Goal: Transaction & Acquisition: Purchase product/service

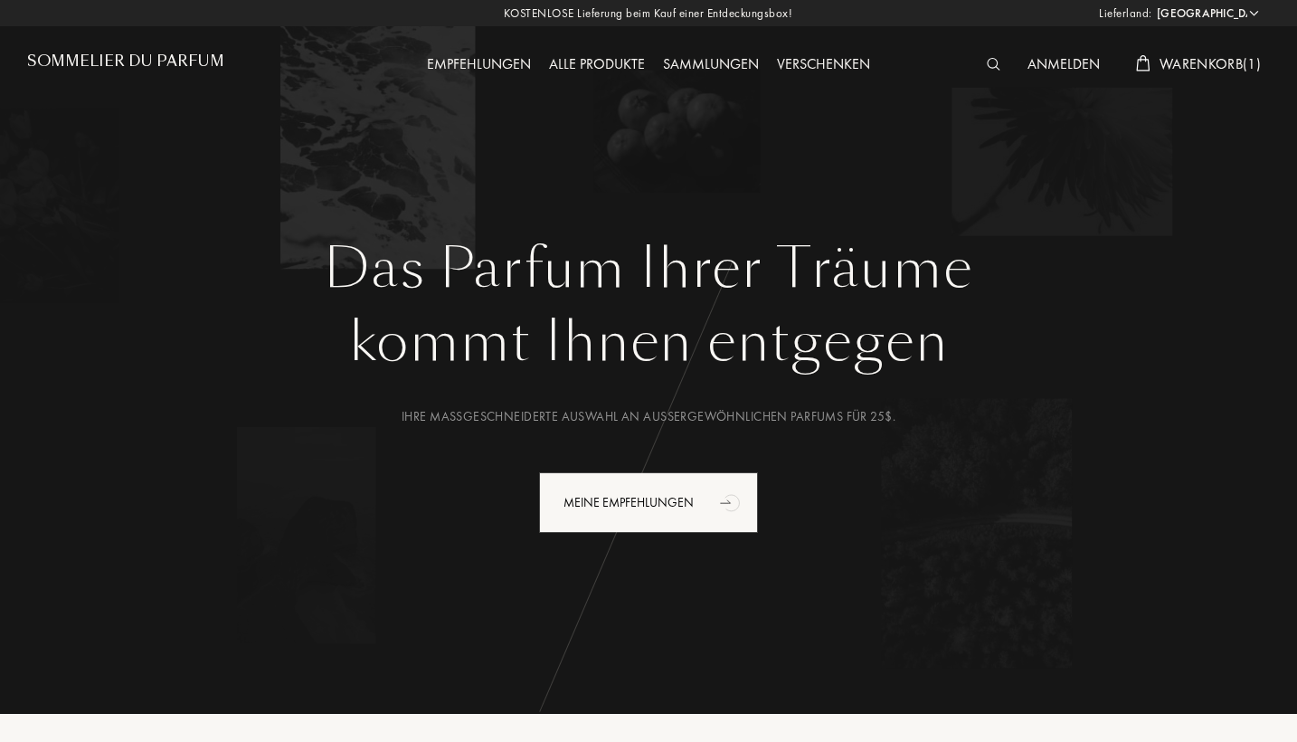
select select "DE"
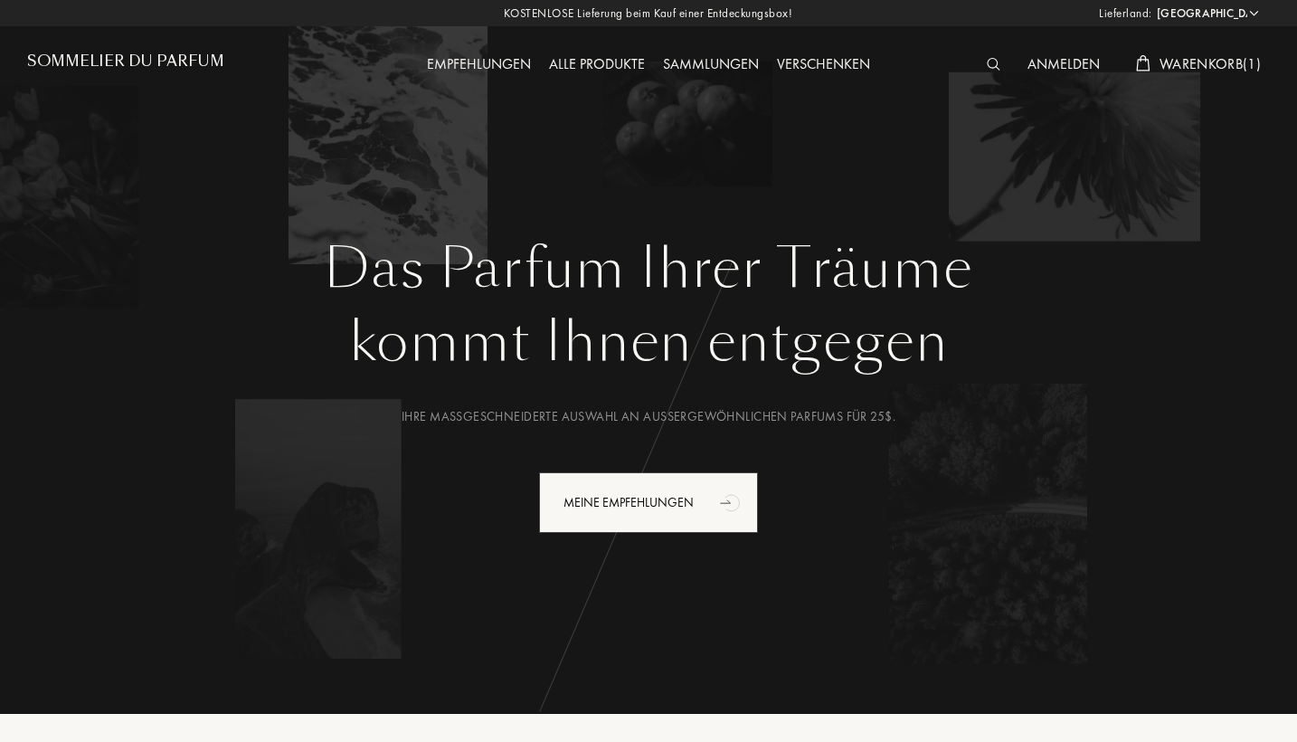
click at [982, 67] on div at bounding box center [998, 65] width 41 height 24
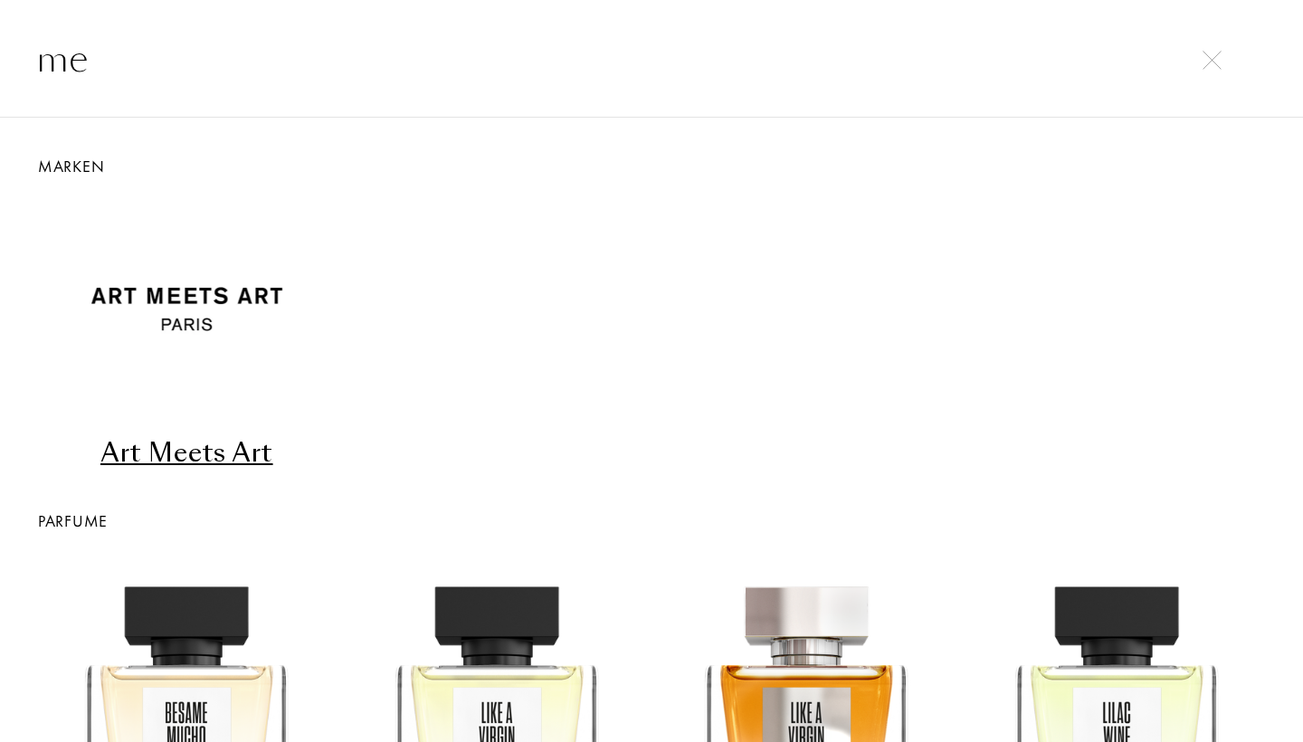
type input "m"
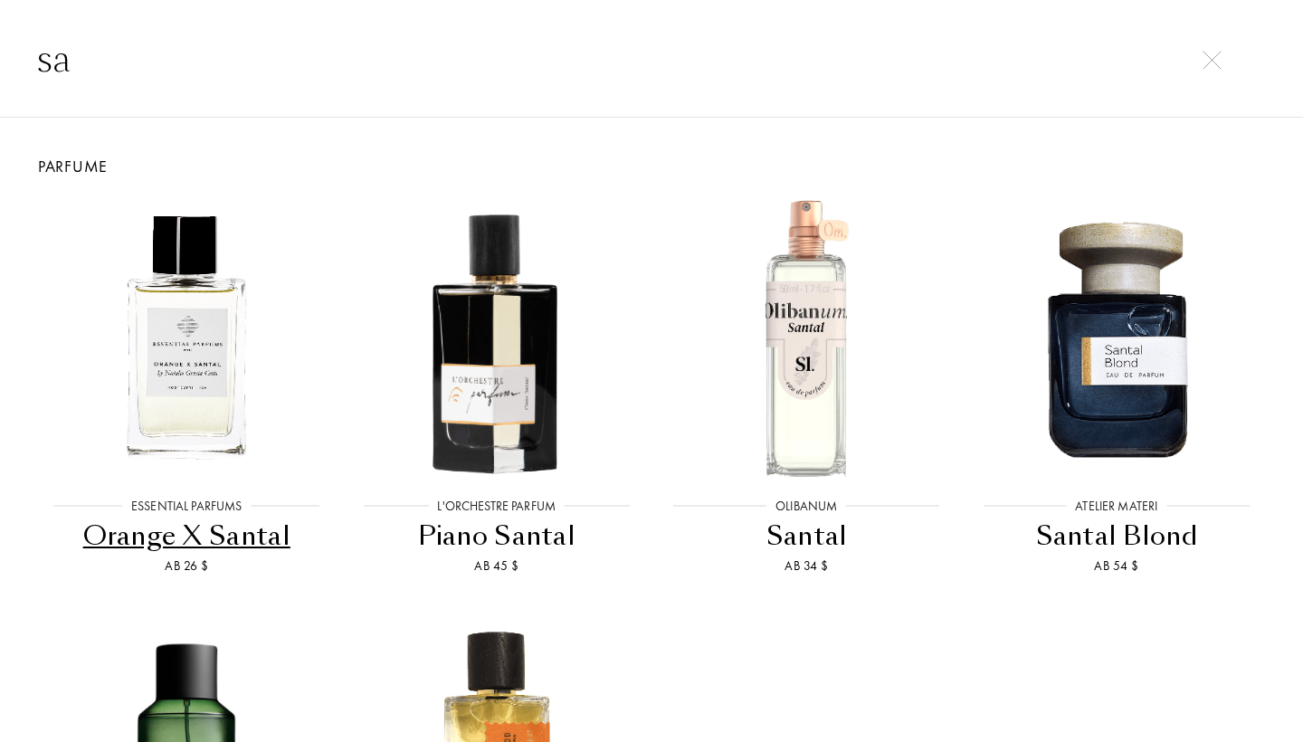
type input "s"
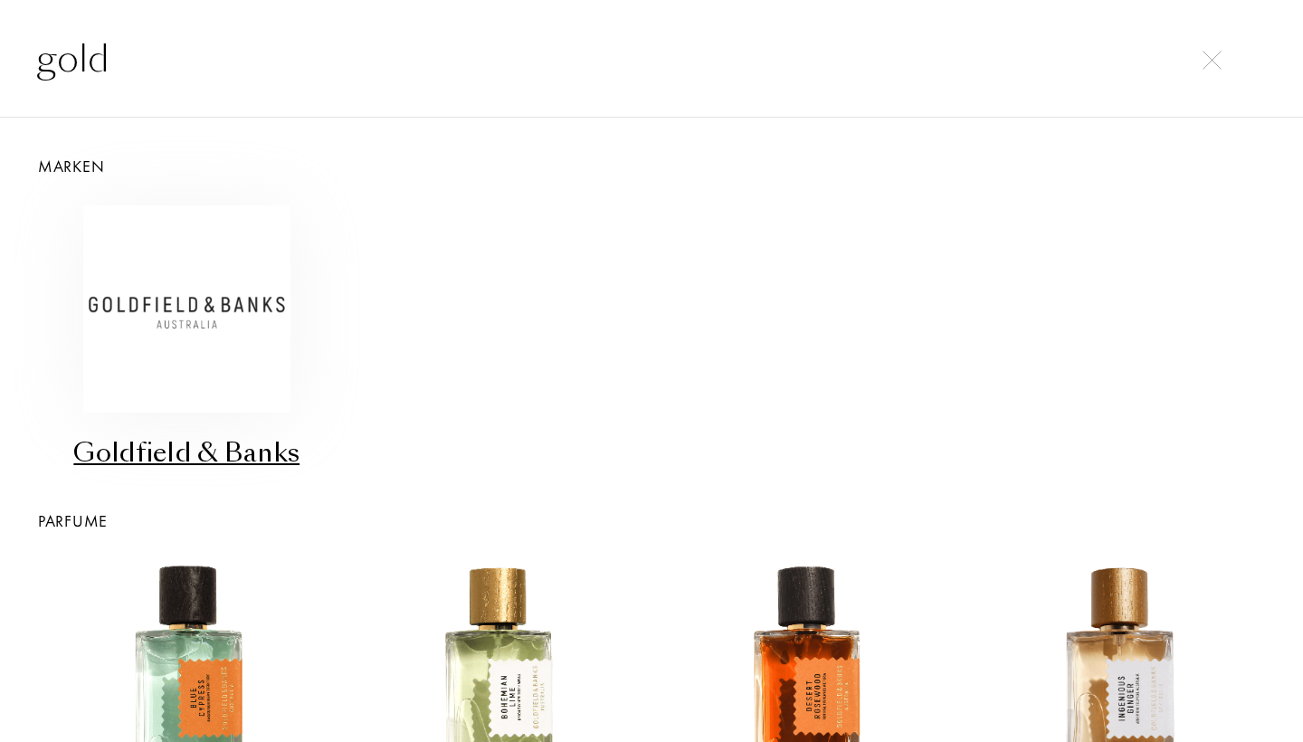
type input "gold"
click at [186, 288] on img at bounding box center [186, 308] width 207 height 207
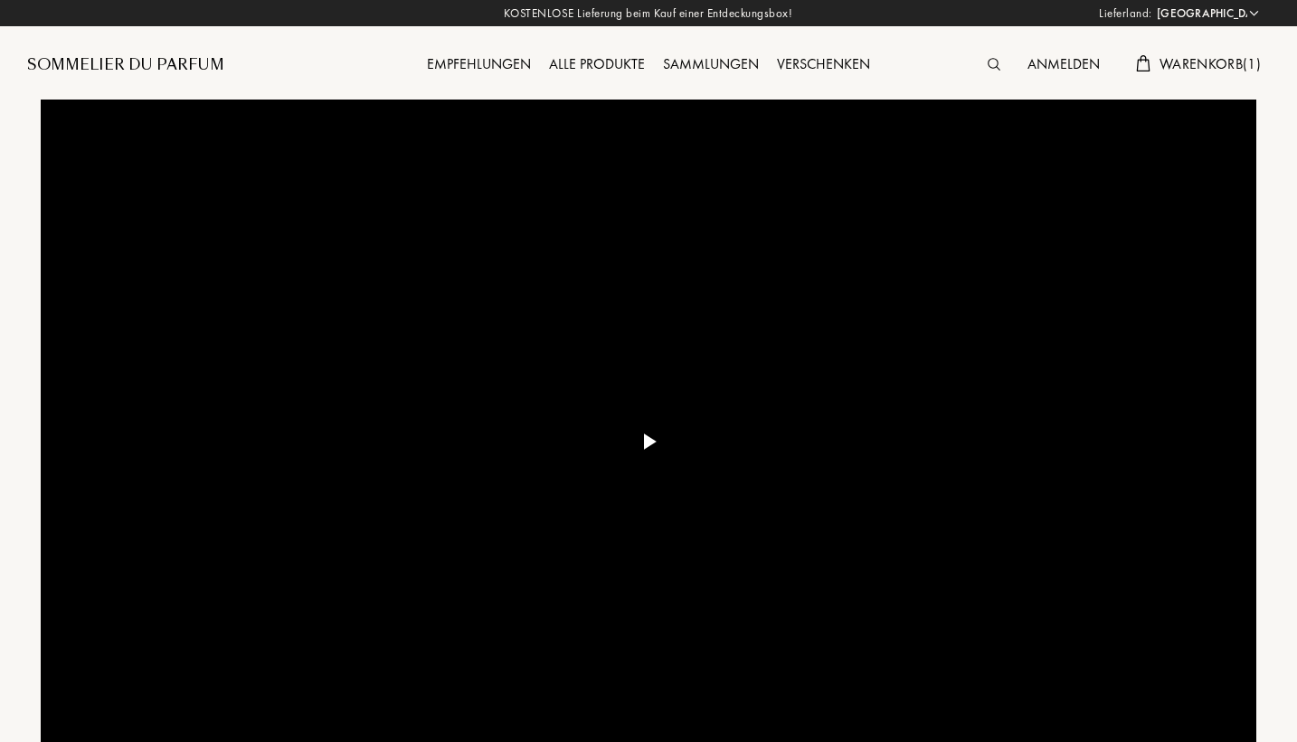
select select "DE"
